Goal: Task Accomplishment & Management: Complete application form

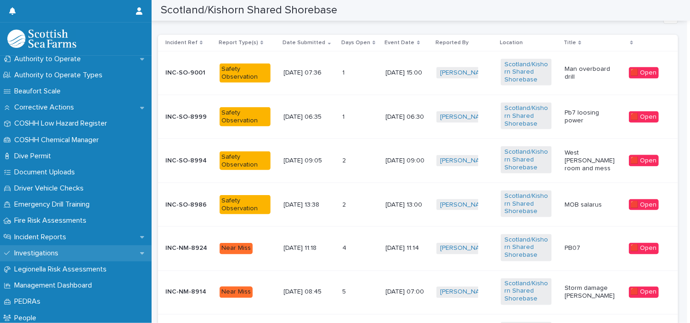
scroll to position [248, 0]
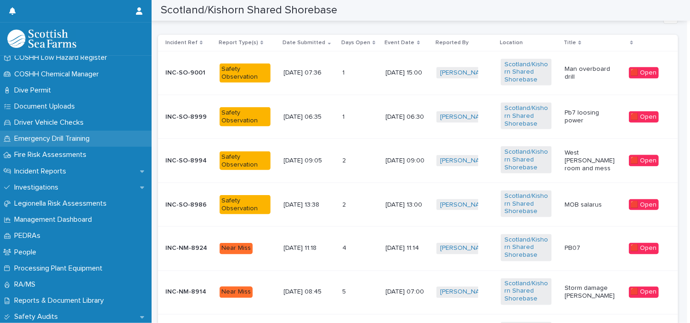
click at [83, 135] on p "Emergency Drill Training" at bounding box center [54, 138] width 86 height 9
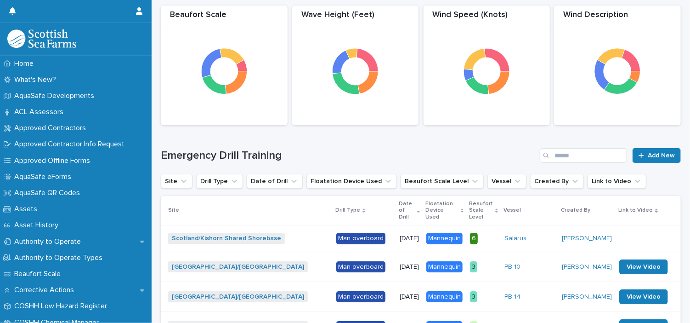
scroll to position [104, 0]
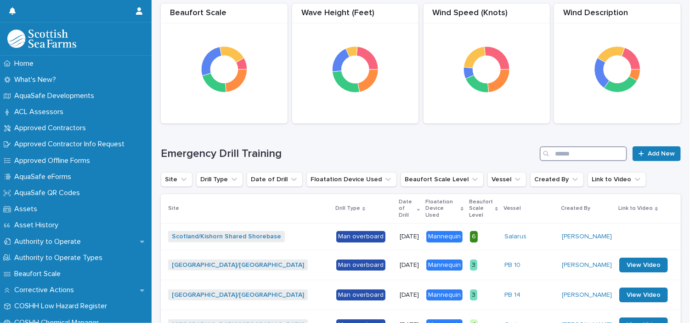
click at [609, 157] on input "Search" at bounding box center [583, 153] width 87 height 15
click at [660, 152] on span "Add New" at bounding box center [661, 153] width 27 height 6
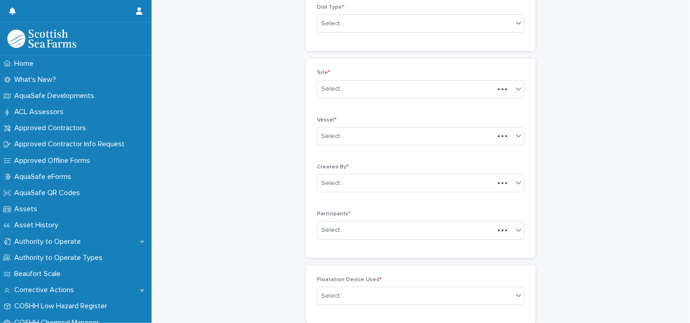
scroll to position [13, 0]
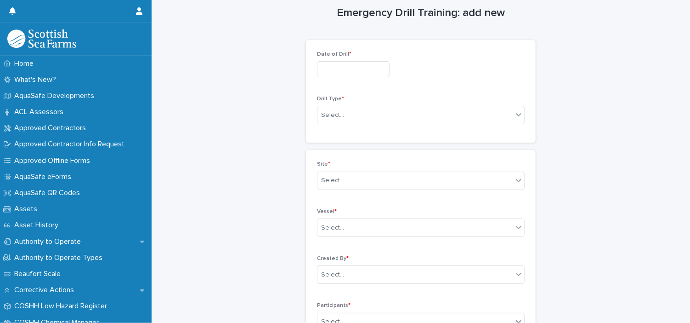
click at [356, 73] on input "text" at bounding box center [353, 69] width 73 height 16
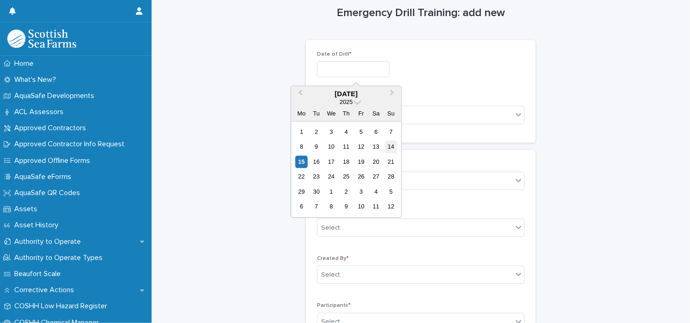
click at [392, 146] on div "14" at bounding box center [391, 147] width 12 height 12
type input "**********"
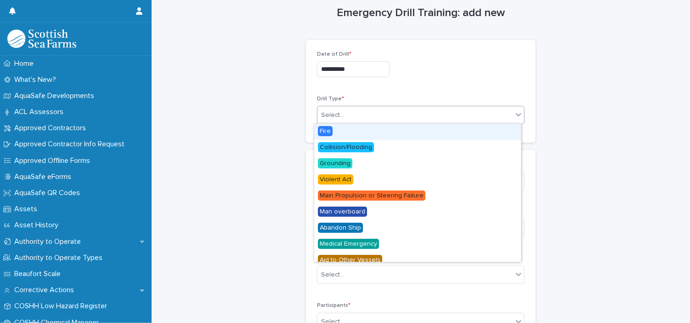
click at [514, 111] on icon at bounding box center [518, 114] width 9 height 9
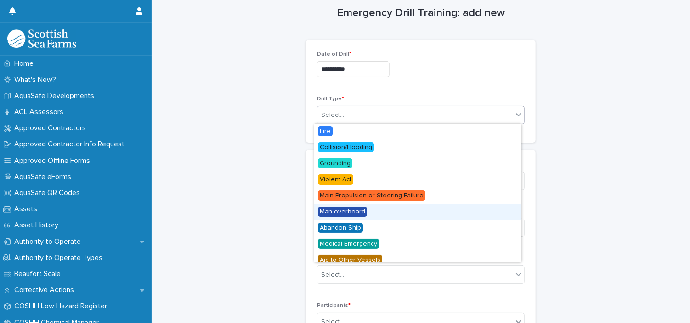
click at [359, 210] on span "Man overboard" at bounding box center [342, 211] width 49 height 10
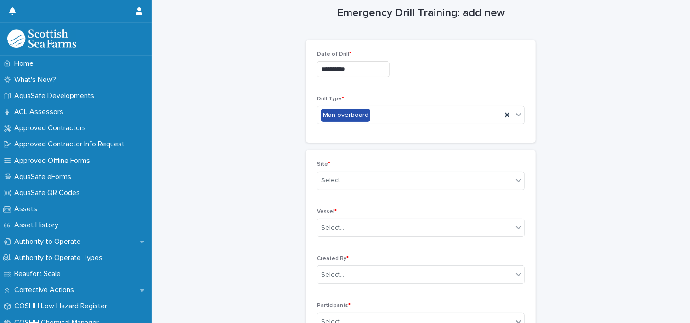
click at [359, 210] on p "Vessel *" at bounding box center [421, 211] width 208 height 6
click at [463, 183] on div "Select..." at bounding box center [414, 180] width 195 height 15
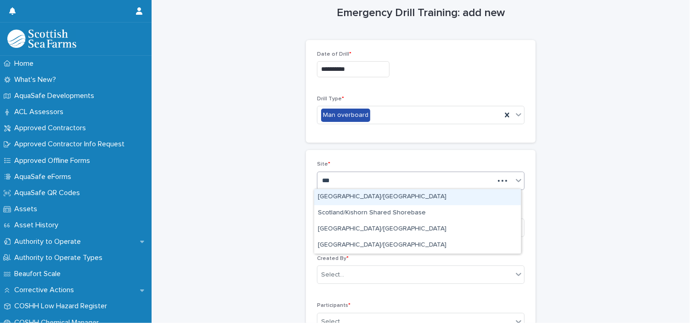
type input "****"
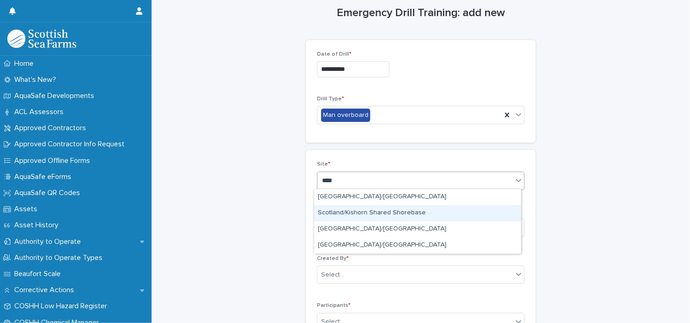
click at [399, 219] on div "Scotland/Kishorn Shared Shorebase" at bounding box center [417, 213] width 207 height 16
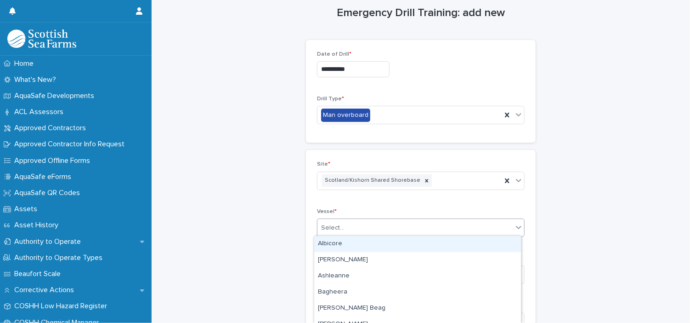
click at [382, 229] on div "Select..." at bounding box center [414, 227] width 195 height 15
type input "***"
click at [367, 245] on div "Salarus" at bounding box center [417, 244] width 207 height 16
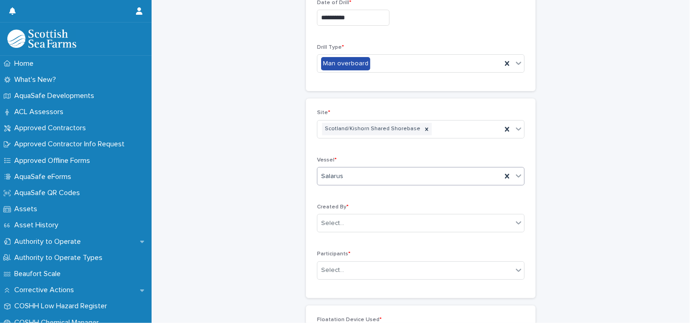
scroll to position [111, 0]
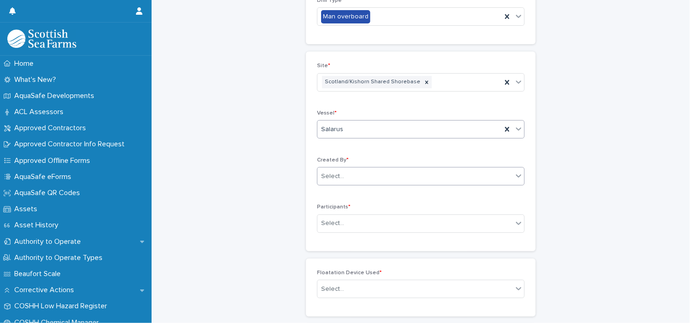
click at [473, 179] on div "Select..." at bounding box center [414, 176] width 195 height 15
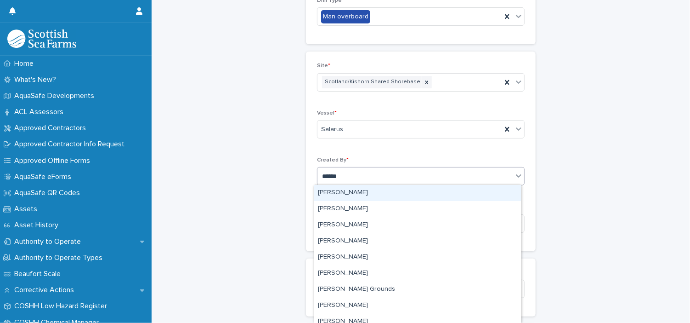
type input "*******"
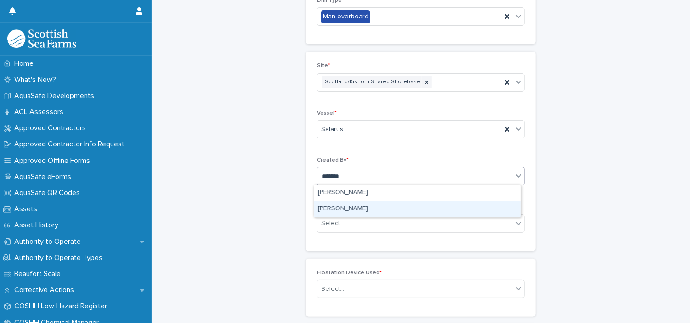
click at [423, 211] on div "[PERSON_NAME]" at bounding box center [417, 209] width 207 height 16
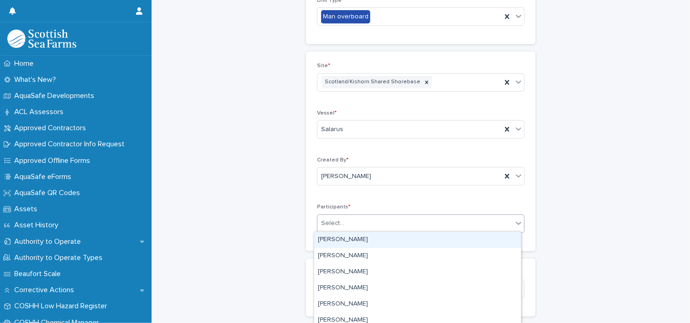
click at [420, 219] on div "Select..." at bounding box center [414, 222] width 195 height 15
type input "***"
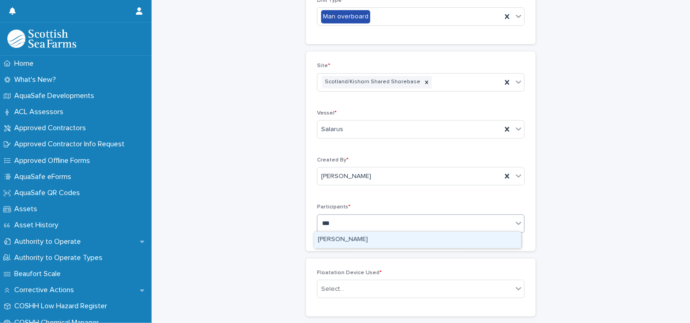
click at [378, 243] on div "[PERSON_NAME]" at bounding box center [417, 240] width 207 height 16
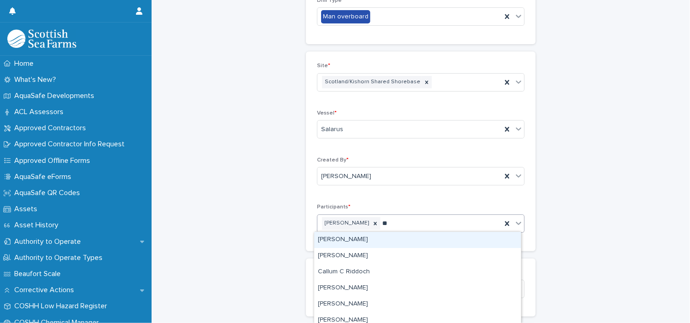
type input "***"
click at [365, 241] on div "[PERSON_NAME]" at bounding box center [417, 240] width 207 height 16
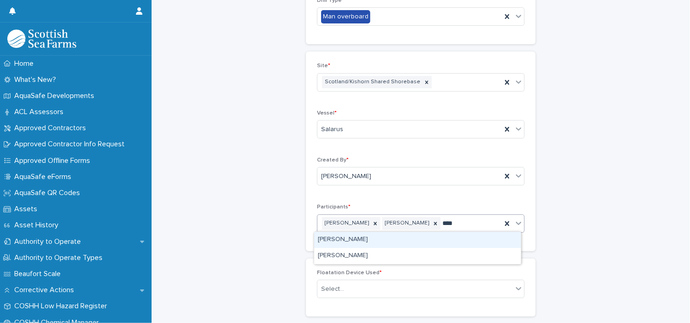
type input "****"
click at [371, 240] on div "[PERSON_NAME]" at bounding box center [417, 240] width 207 height 16
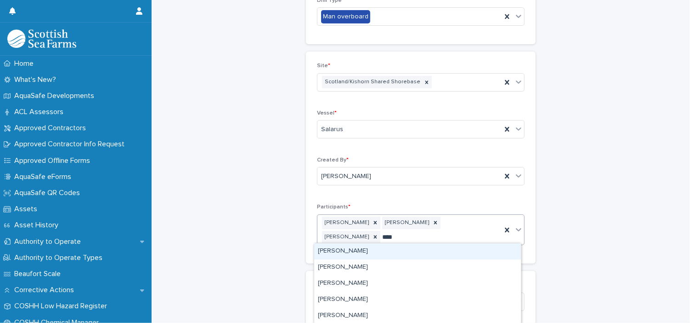
type input "*****"
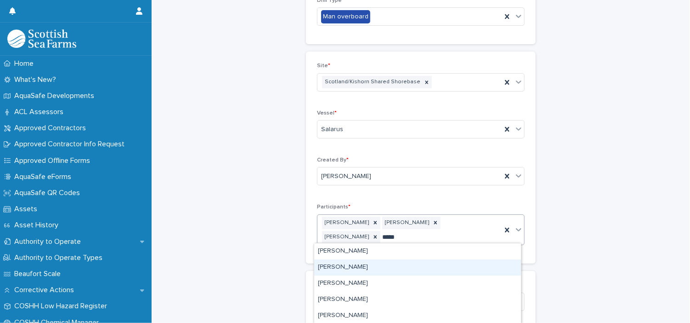
click at [338, 264] on div "[PERSON_NAME]" at bounding box center [417, 267] width 207 height 16
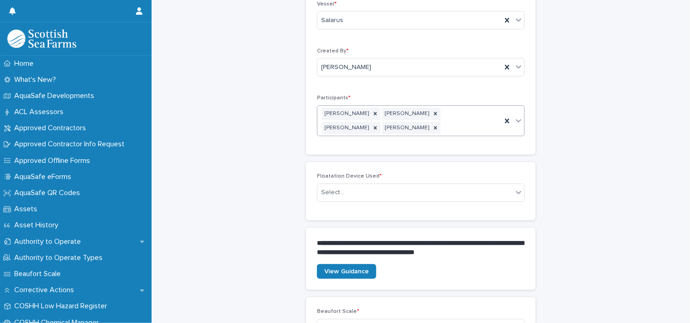
scroll to position [218, 0]
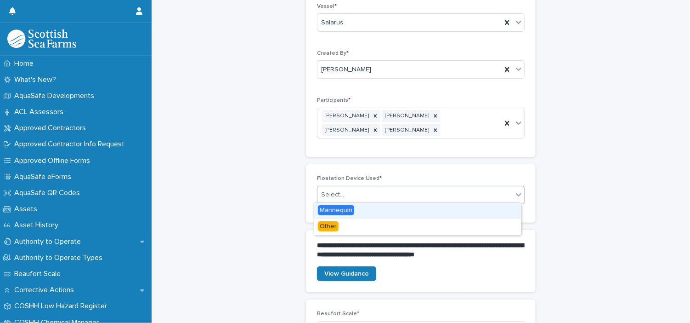
click at [506, 190] on div "Select..." at bounding box center [414, 194] width 195 height 15
click at [365, 209] on div "Mannequin" at bounding box center [417, 211] width 207 height 16
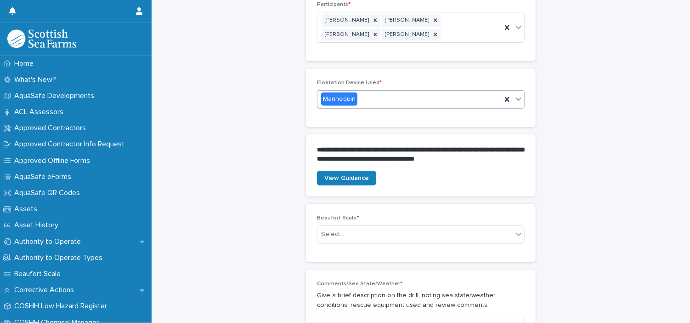
scroll to position [317, 0]
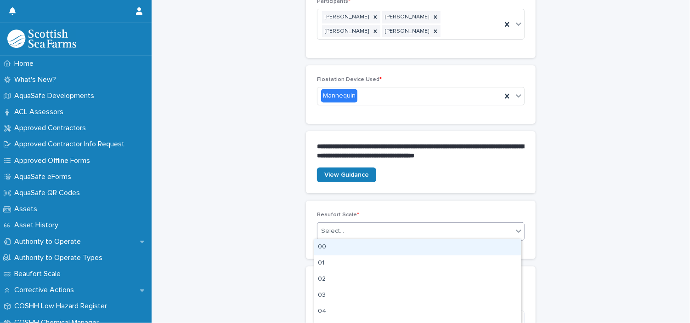
click at [386, 232] on div "Select..." at bounding box center [414, 230] width 195 height 15
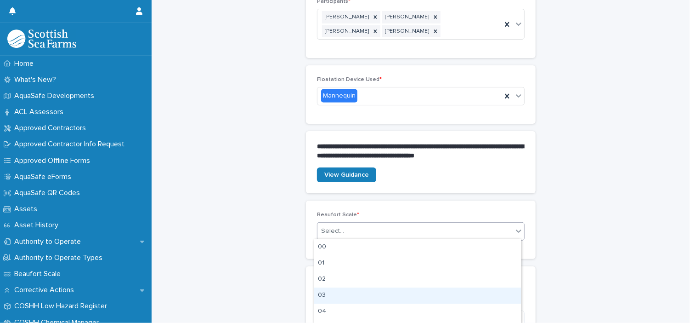
click at [330, 300] on div "03" at bounding box center [417, 295] width 207 height 16
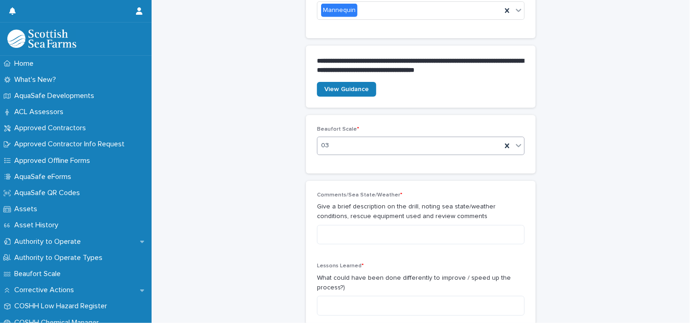
scroll to position [414, 0]
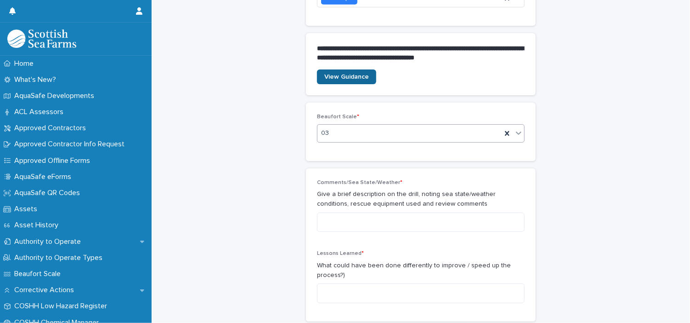
click at [353, 70] on link "View Guidance" at bounding box center [346, 76] width 59 height 15
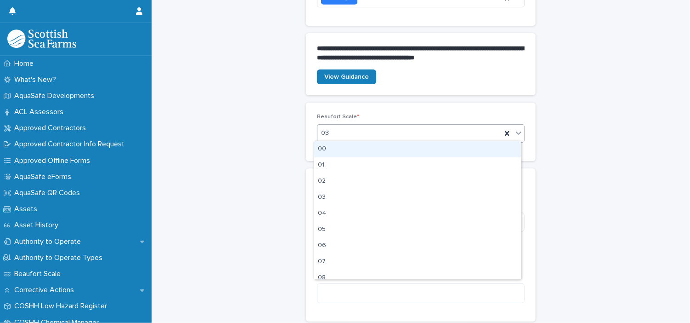
click at [514, 133] on icon at bounding box center [518, 132] width 9 height 9
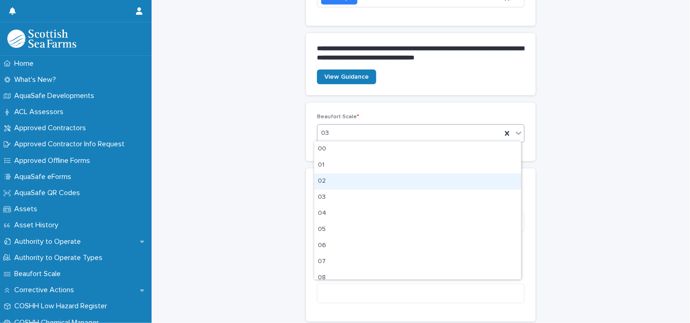
click at [402, 181] on div "02" at bounding box center [417, 181] width 207 height 16
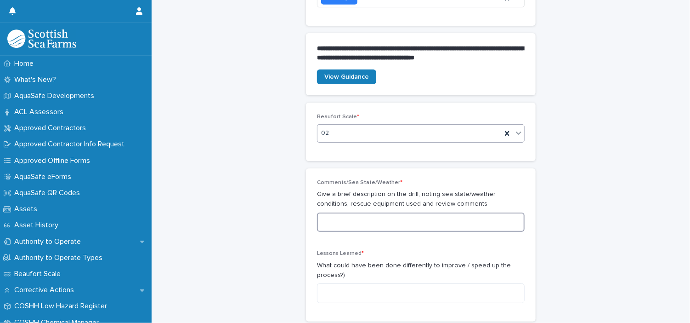
click at [336, 219] on textarea at bounding box center [421, 222] width 208 height 20
type textarea "*"
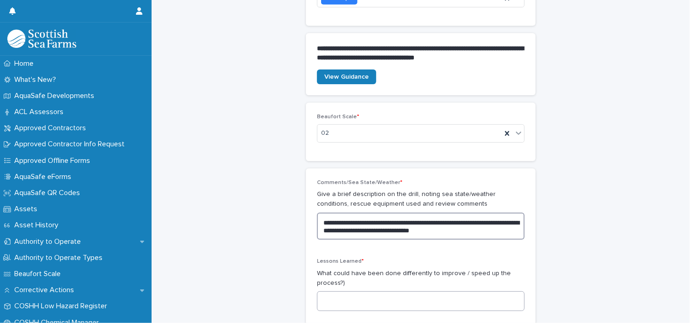
type textarea "**********"
click at [333, 302] on textarea at bounding box center [421, 301] width 208 height 20
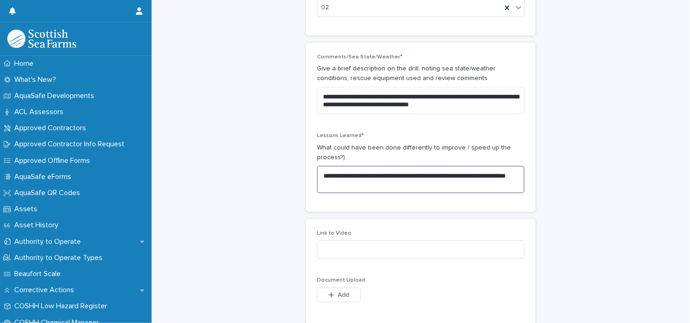
scroll to position [614, 0]
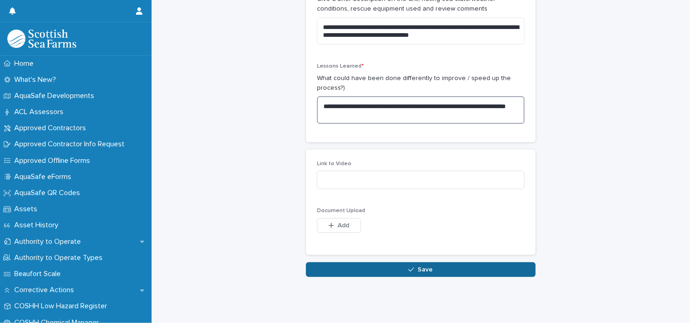
type textarea "**********"
click at [420, 266] on span "Save" at bounding box center [425, 269] width 15 height 6
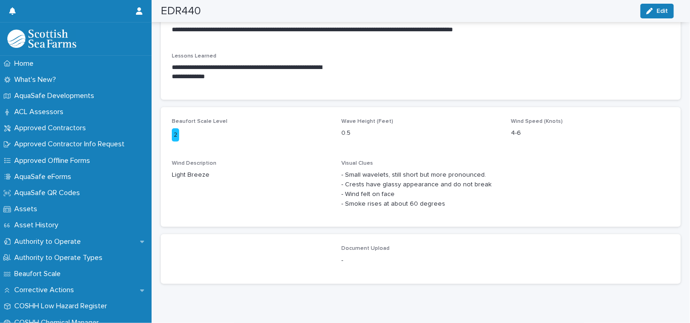
scroll to position [374, 0]
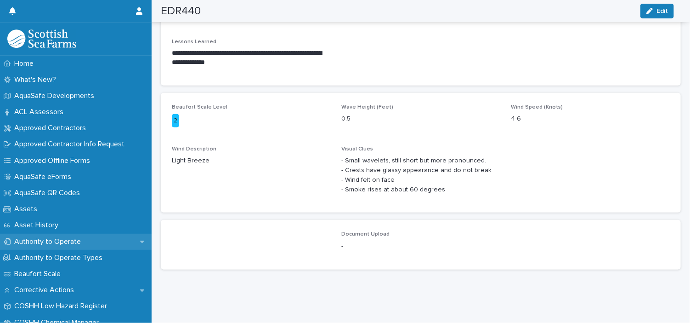
click at [62, 242] on p "Authority to Operate" at bounding box center [50, 241] width 78 height 9
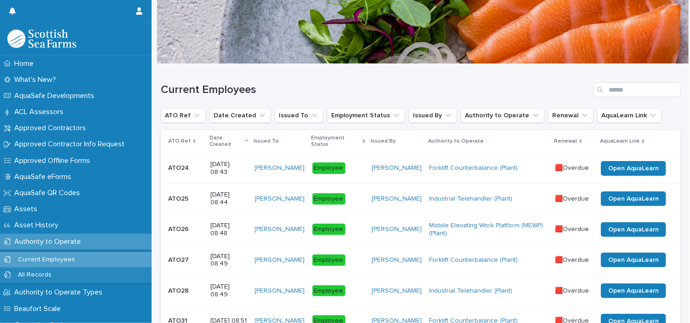
scroll to position [29, 0]
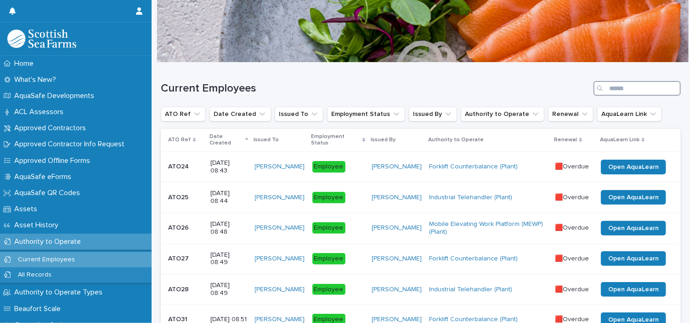
click at [611, 91] on input "Search" at bounding box center [637, 88] width 87 height 15
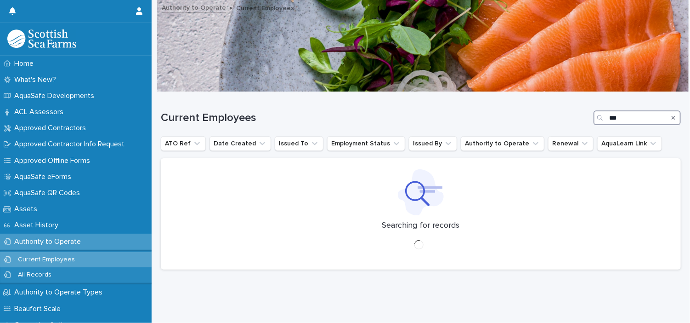
scroll to position [7, 0]
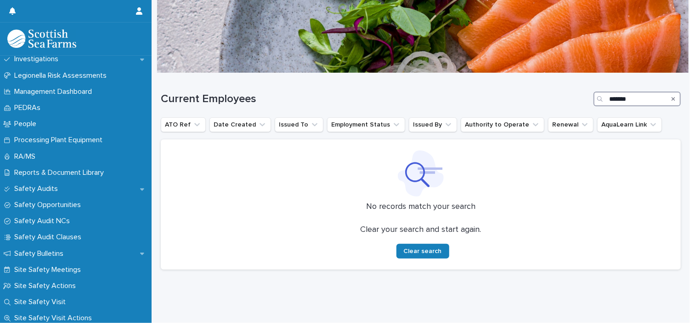
scroll to position [452, 0]
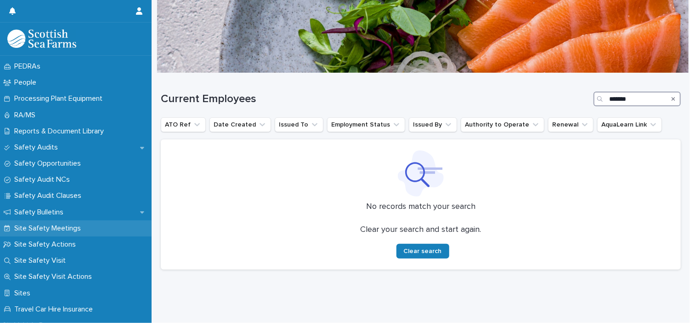
type input "*******"
click at [62, 226] on p "Site Safety Meetings" at bounding box center [50, 228] width 78 height 9
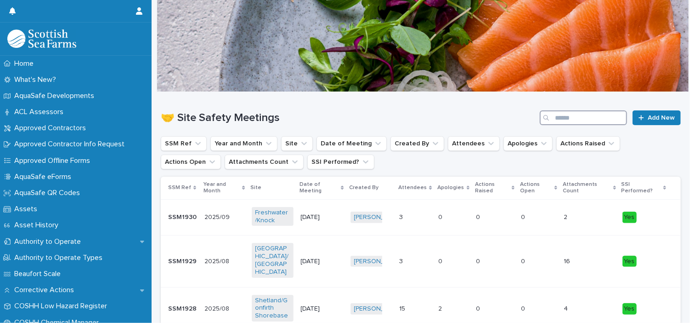
click at [595, 123] on input "Search" at bounding box center [583, 117] width 87 height 15
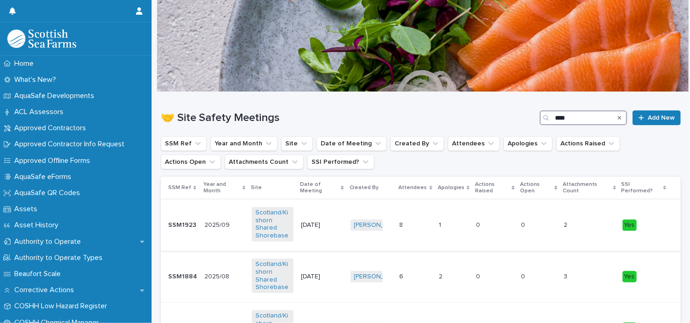
type input "****"
click at [180, 217] on div "SSM1923 SSM1923" at bounding box center [182, 224] width 29 height 15
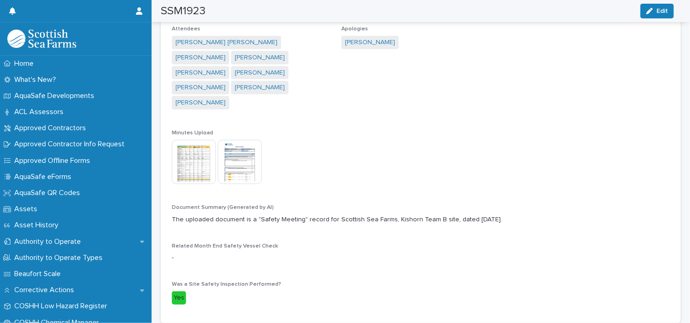
scroll to position [228, 0]
click at [250, 144] on img at bounding box center [240, 163] width 44 height 44
click at [244, 149] on img at bounding box center [240, 163] width 44 height 44
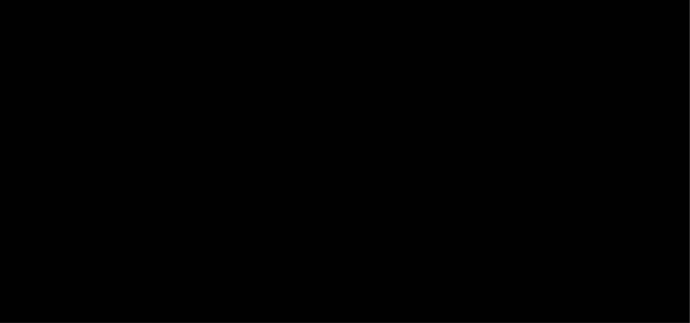
click at [244, 149] on picture at bounding box center [345, 149] width 345 height 128
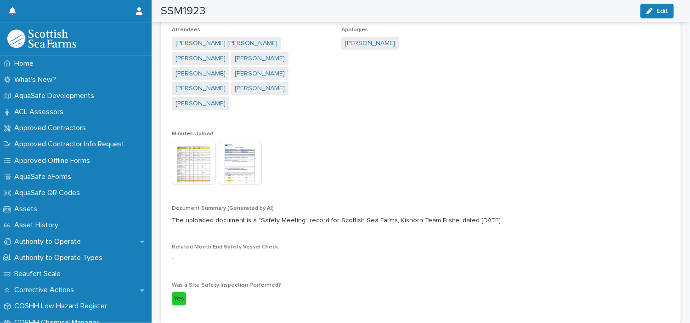
click at [198, 147] on img at bounding box center [194, 163] width 44 height 44
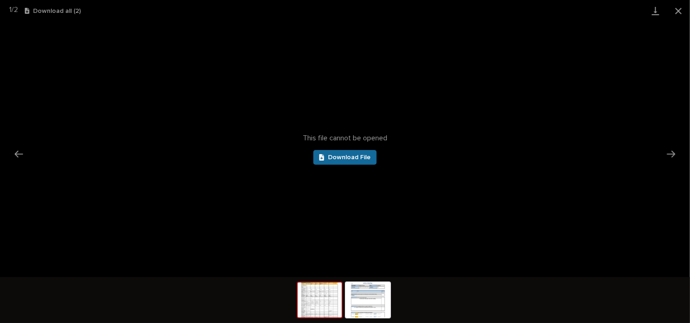
click at [364, 155] on span "Download File" at bounding box center [349, 157] width 43 height 6
click at [368, 299] on img at bounding box center [368, 299] width 44 height 35
click at [359, 154] on span "Download File" at bounding box center [349, 157] width 43 height 6
